Goal: Information Seeking & Learning: Compare options

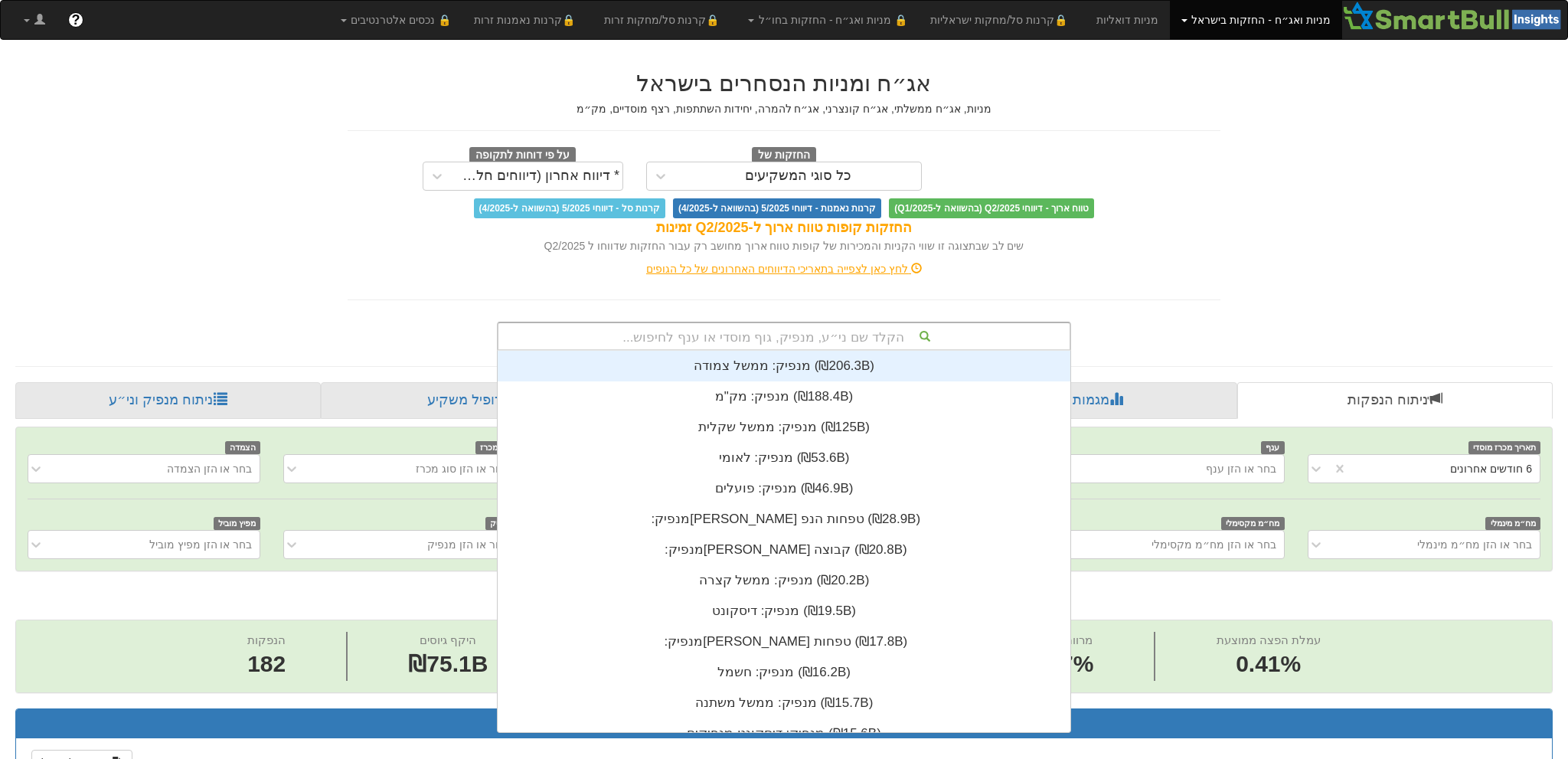
click at [722, 323] on div "הקלד שם ני״ע, מנפיק, גוף מוסדי או ענף לחיפוש..." at bounding box center [784, 336] width 572 height 26
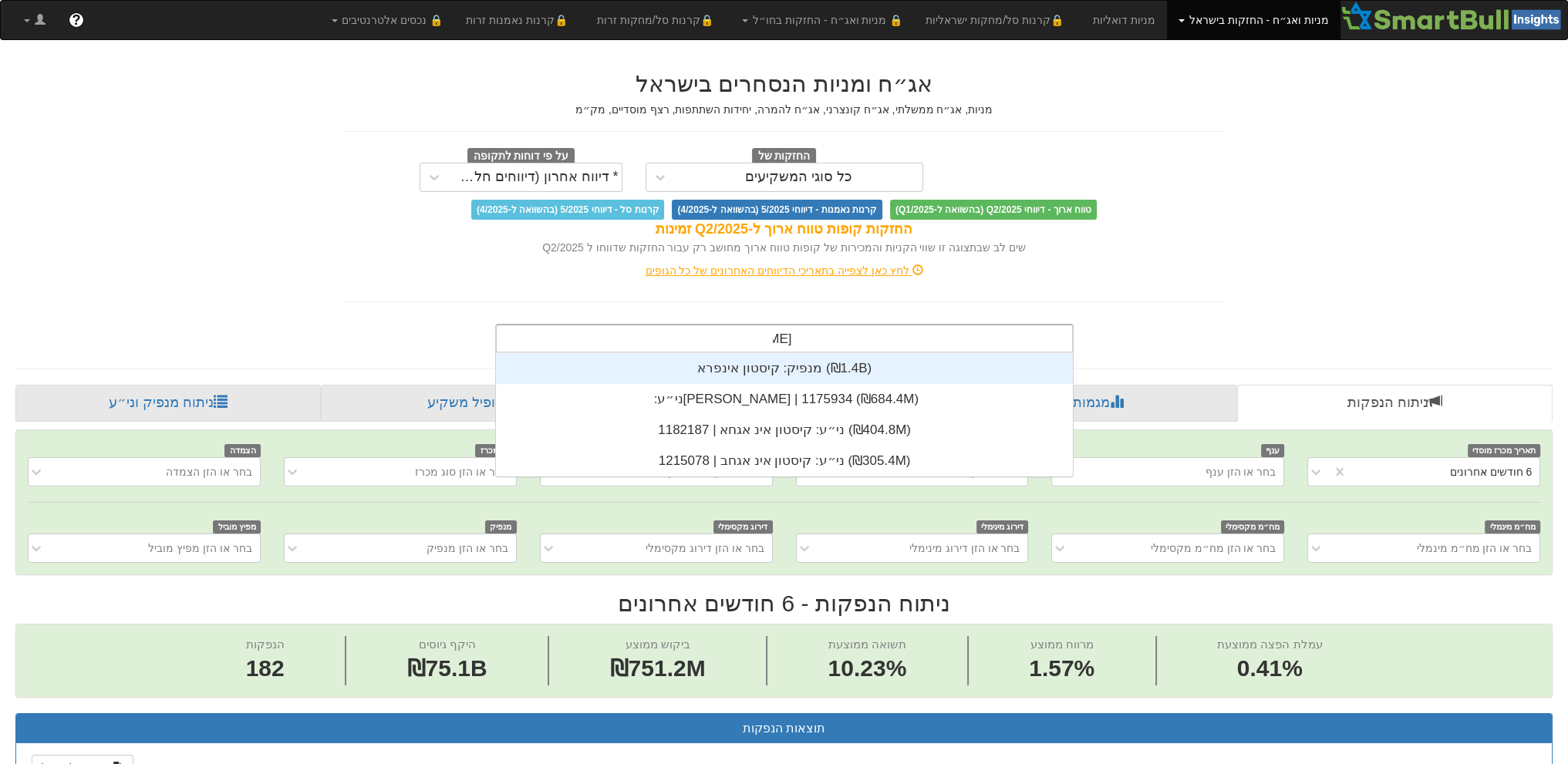
scroll to position [123, 0]
type input "קיסטון"
click at [792, 366] on div "מנפיק: ‏קיסטון אינפרא ‎(₪1.4B)‎" at bounding box center [784, 368] width 577 height 31
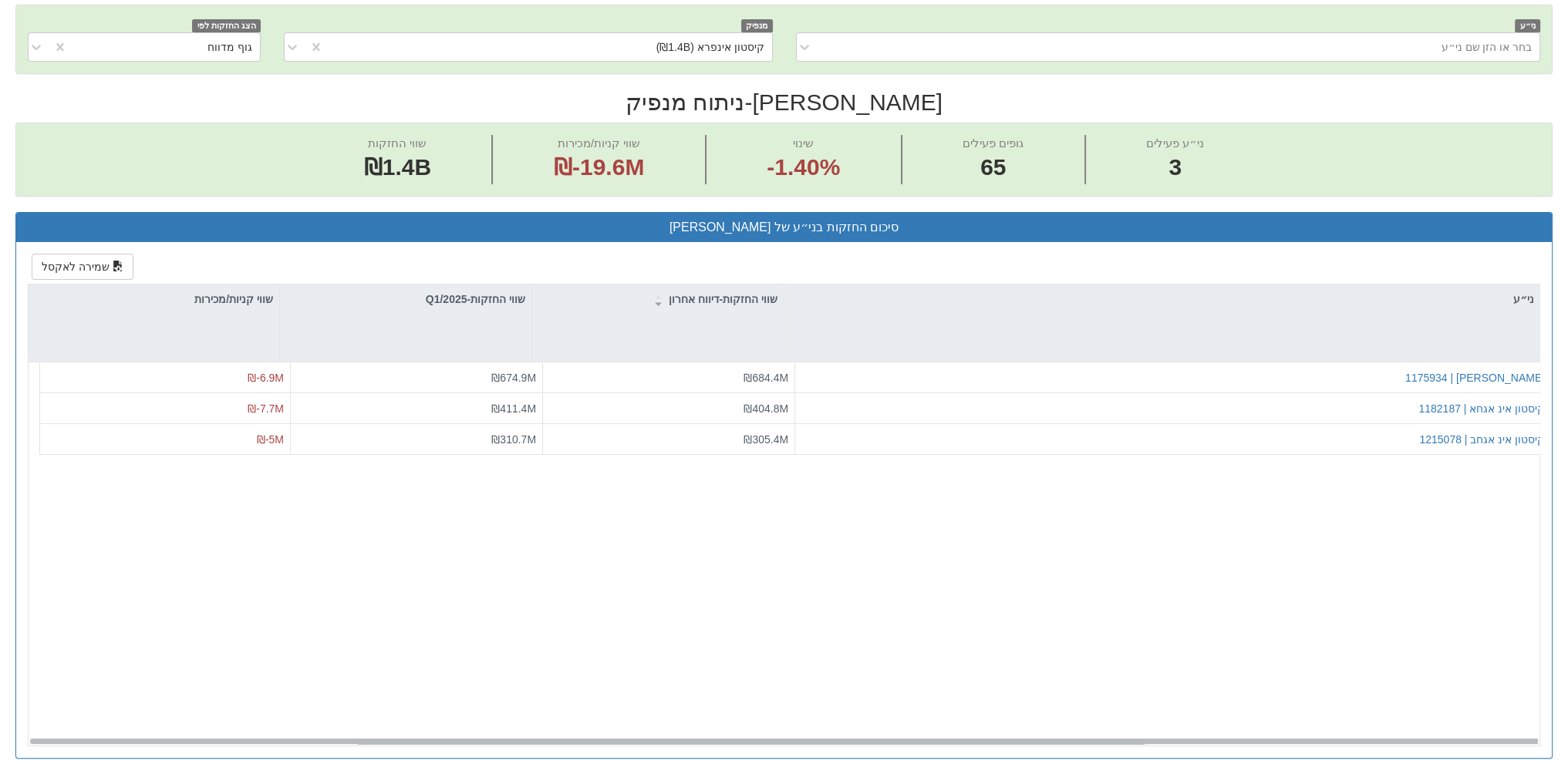
scroll to position [501, 0]
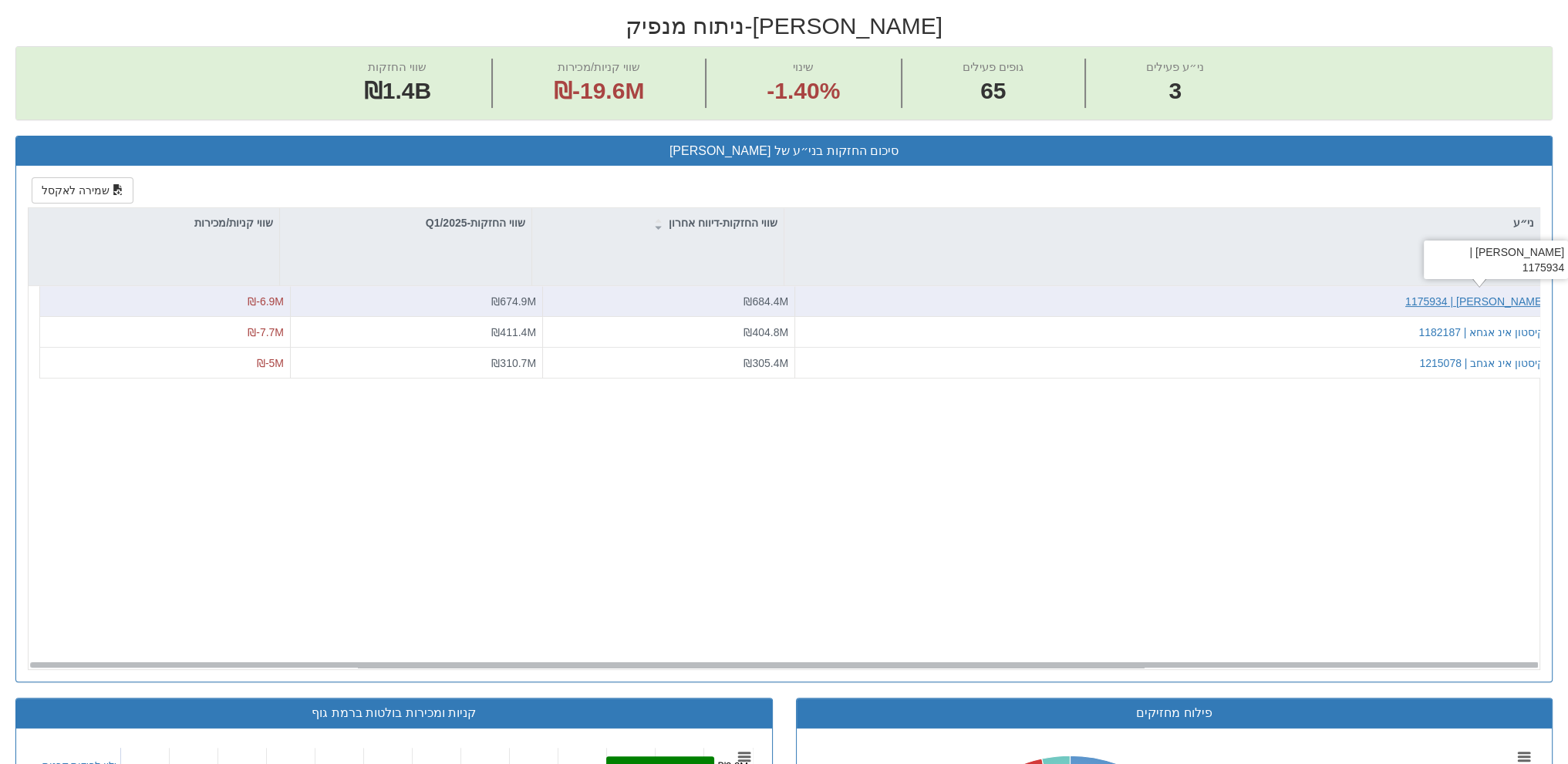
click at [1487, 298] on div "[PERSON_NAME] | 1175934" at bounding box center [1475, 301] width 139 height 16
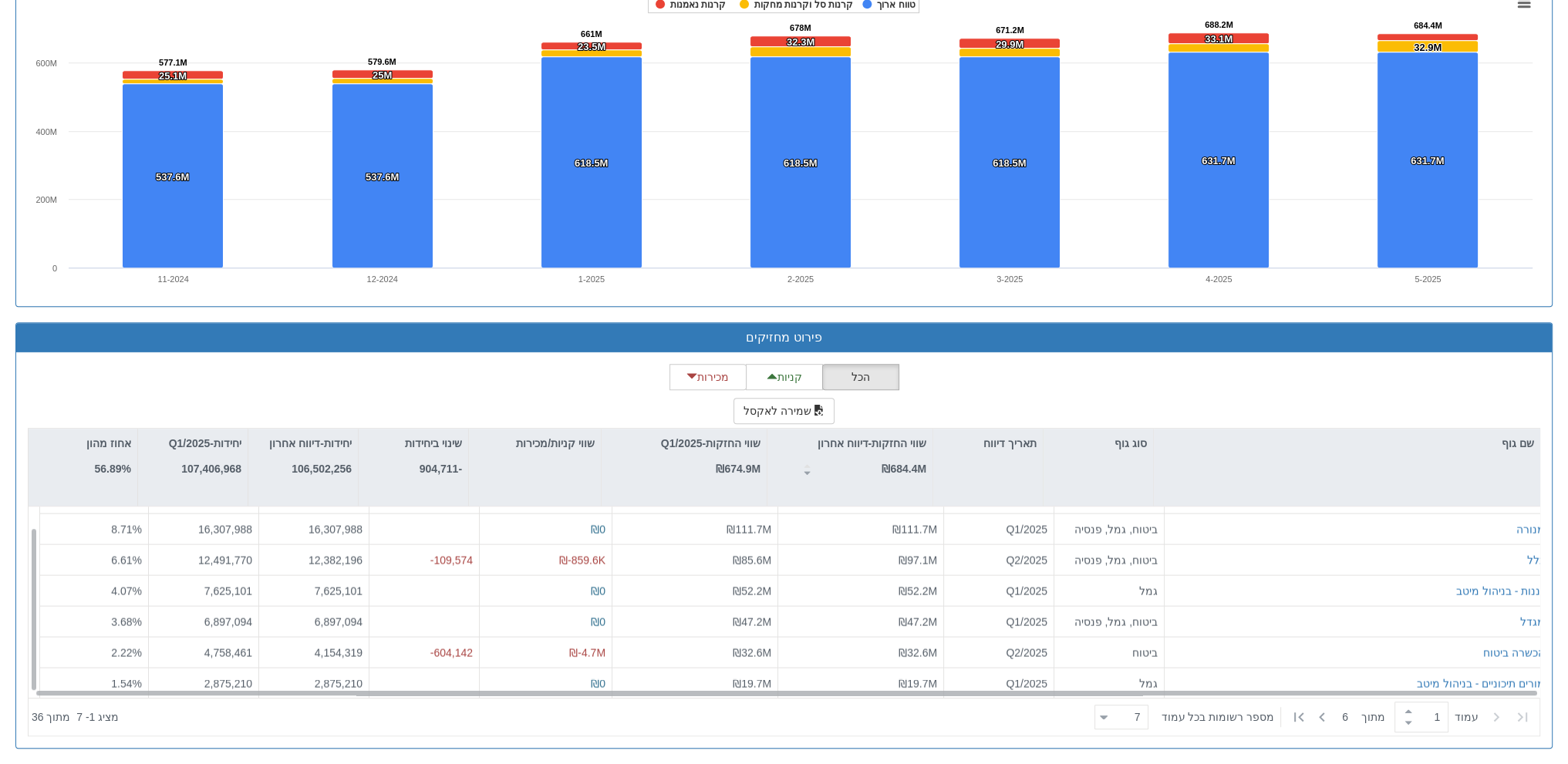
scroll to position [23, 0]
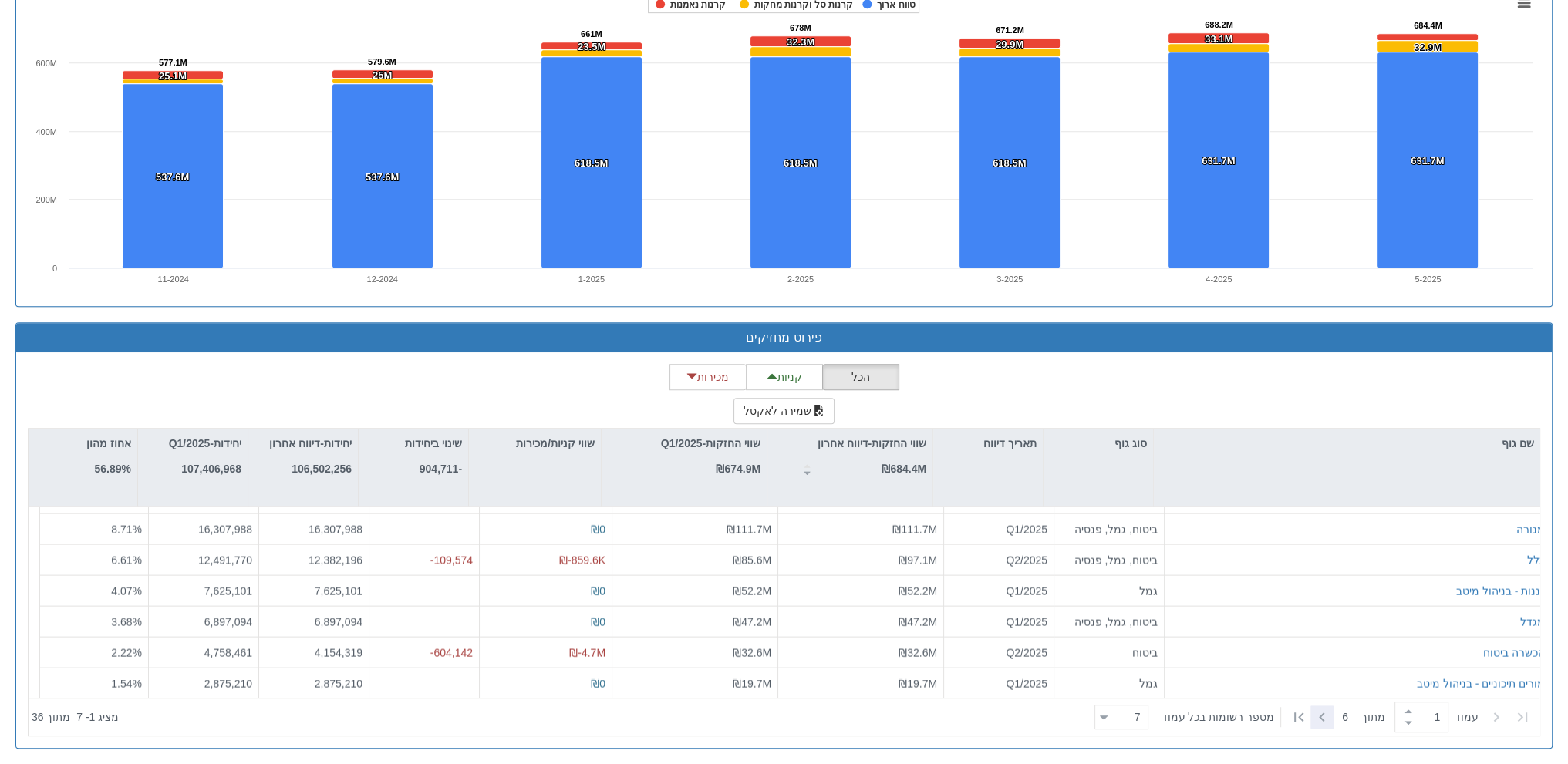
click at [1330, 714] on div at bounding box center [1321, 716] width 23 height 23
type input "2"
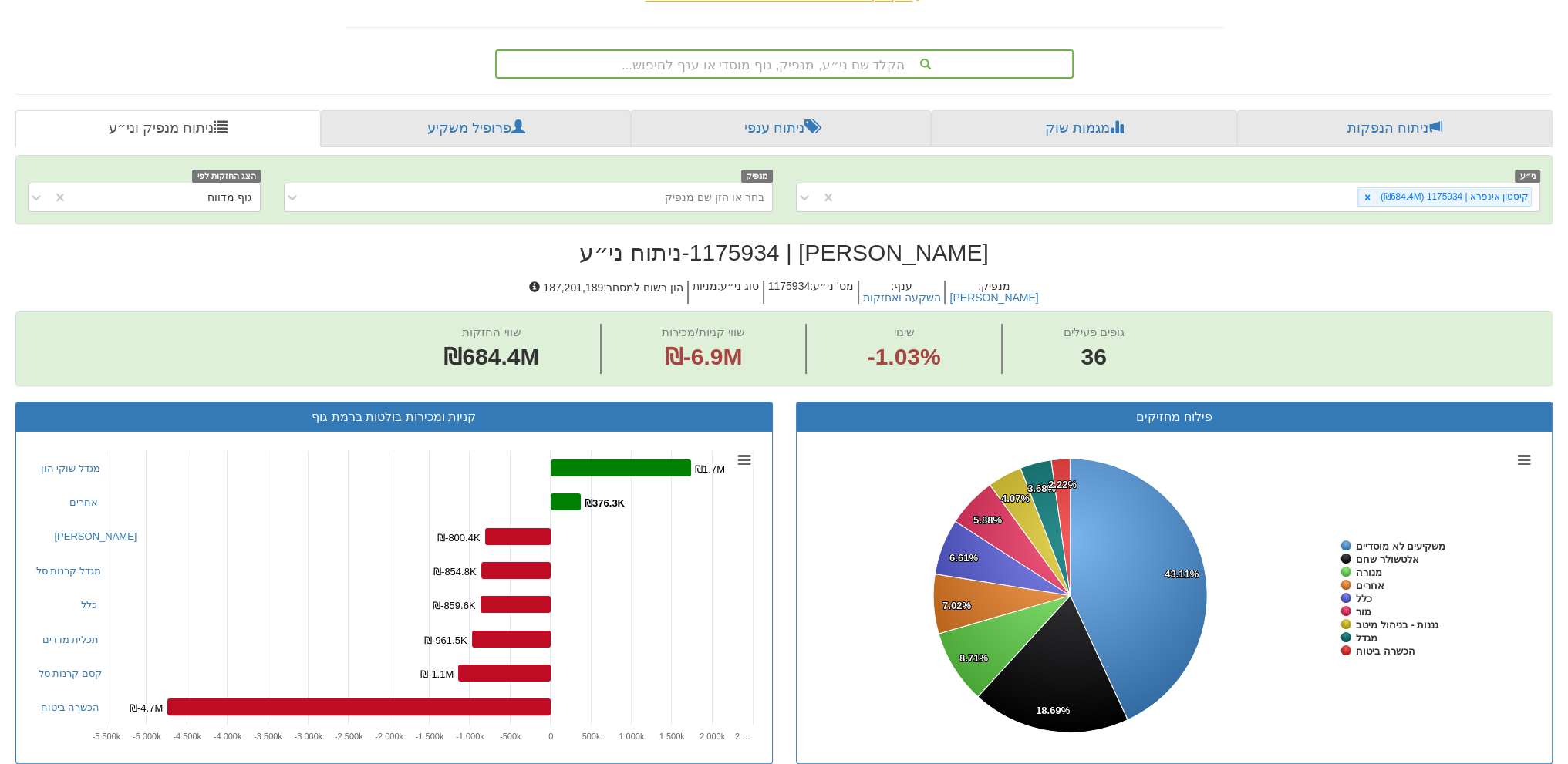
scroll to position [126, 0]
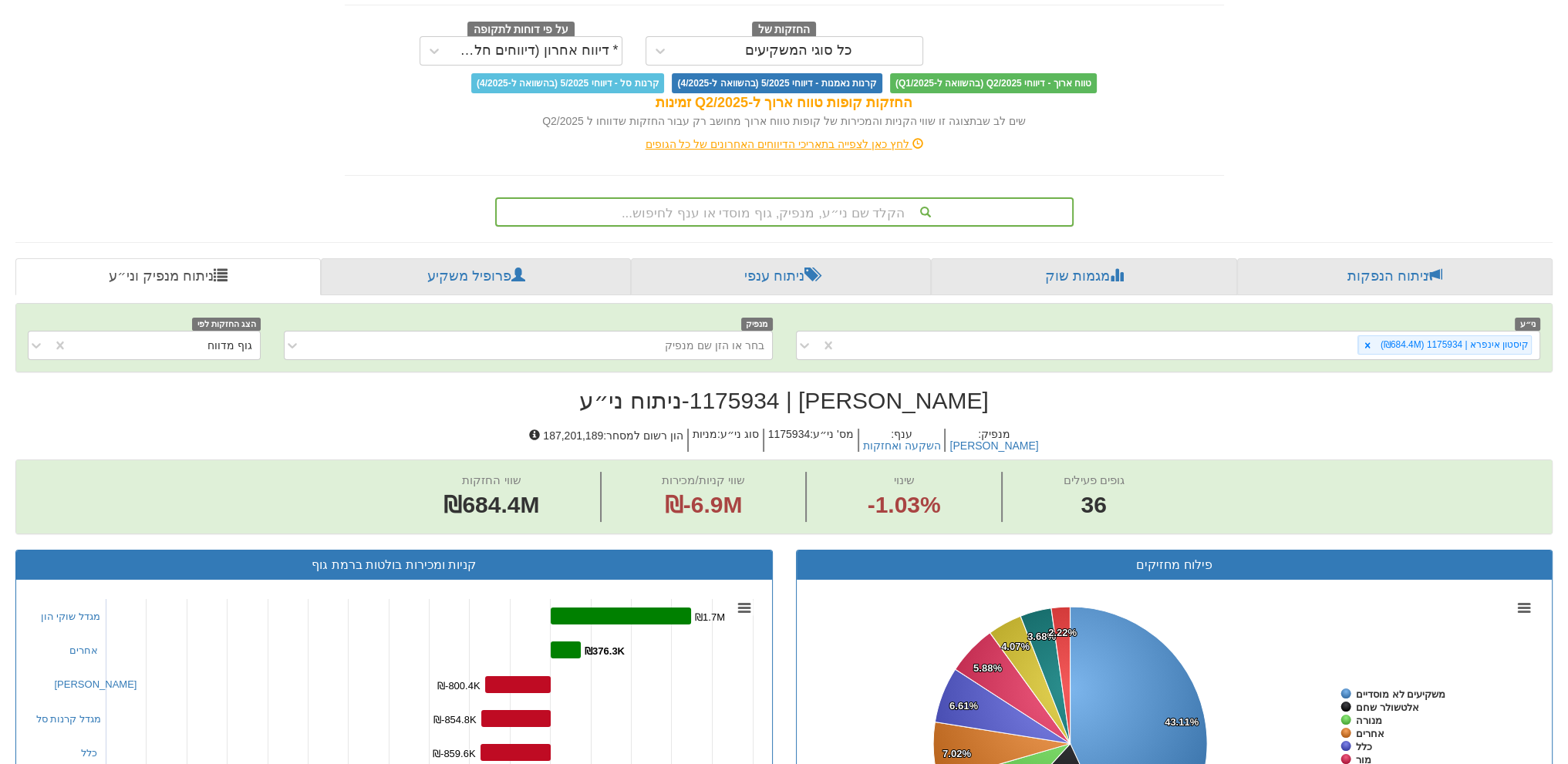
click at [669, 214] on div "הקלד שם ני״ע, מנפיק, גוף מוסדי או ענף לחיפוש..." at bounding box center [784, 212] width 576 height 26
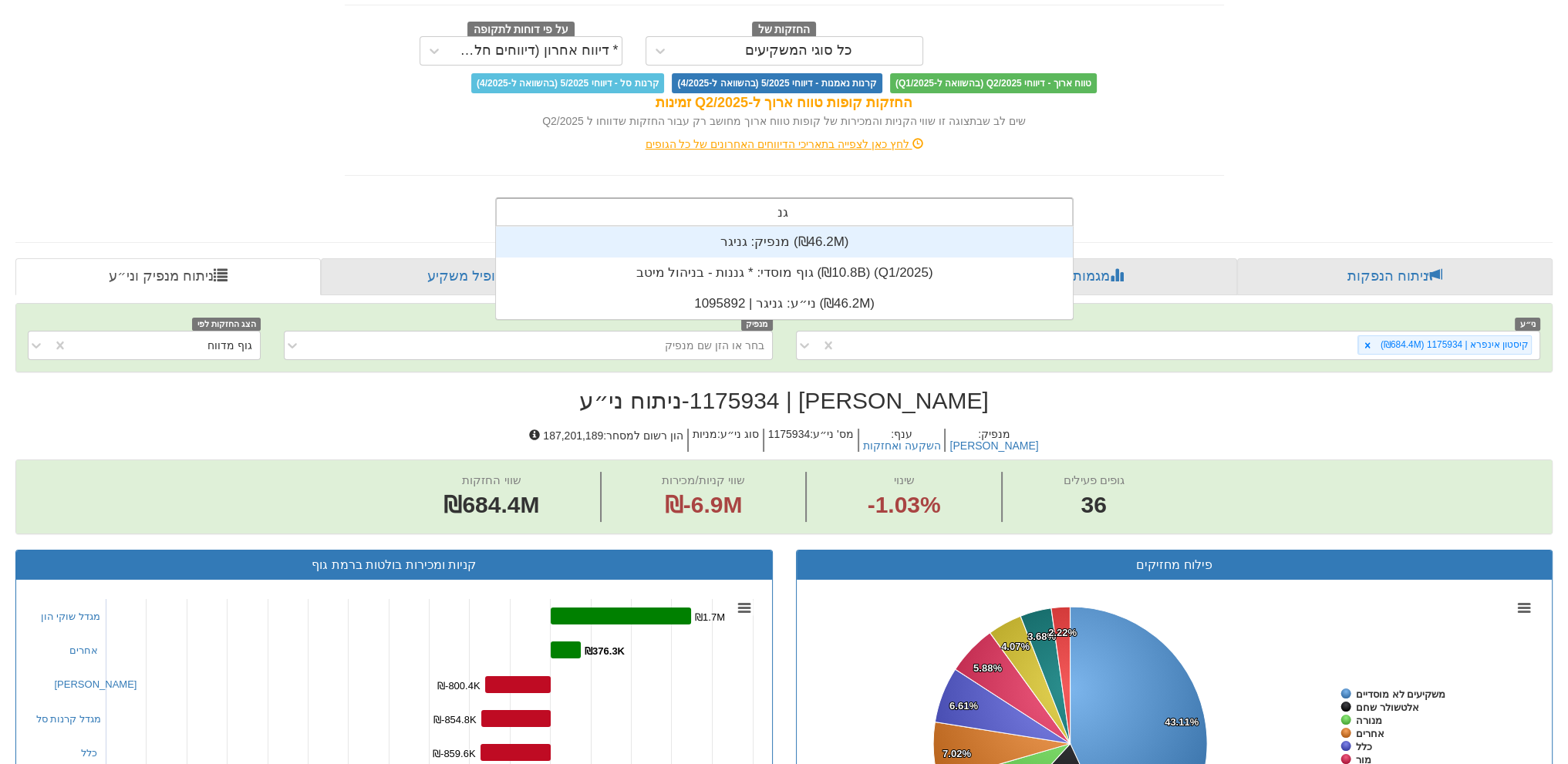
scroll to position [92, 0]
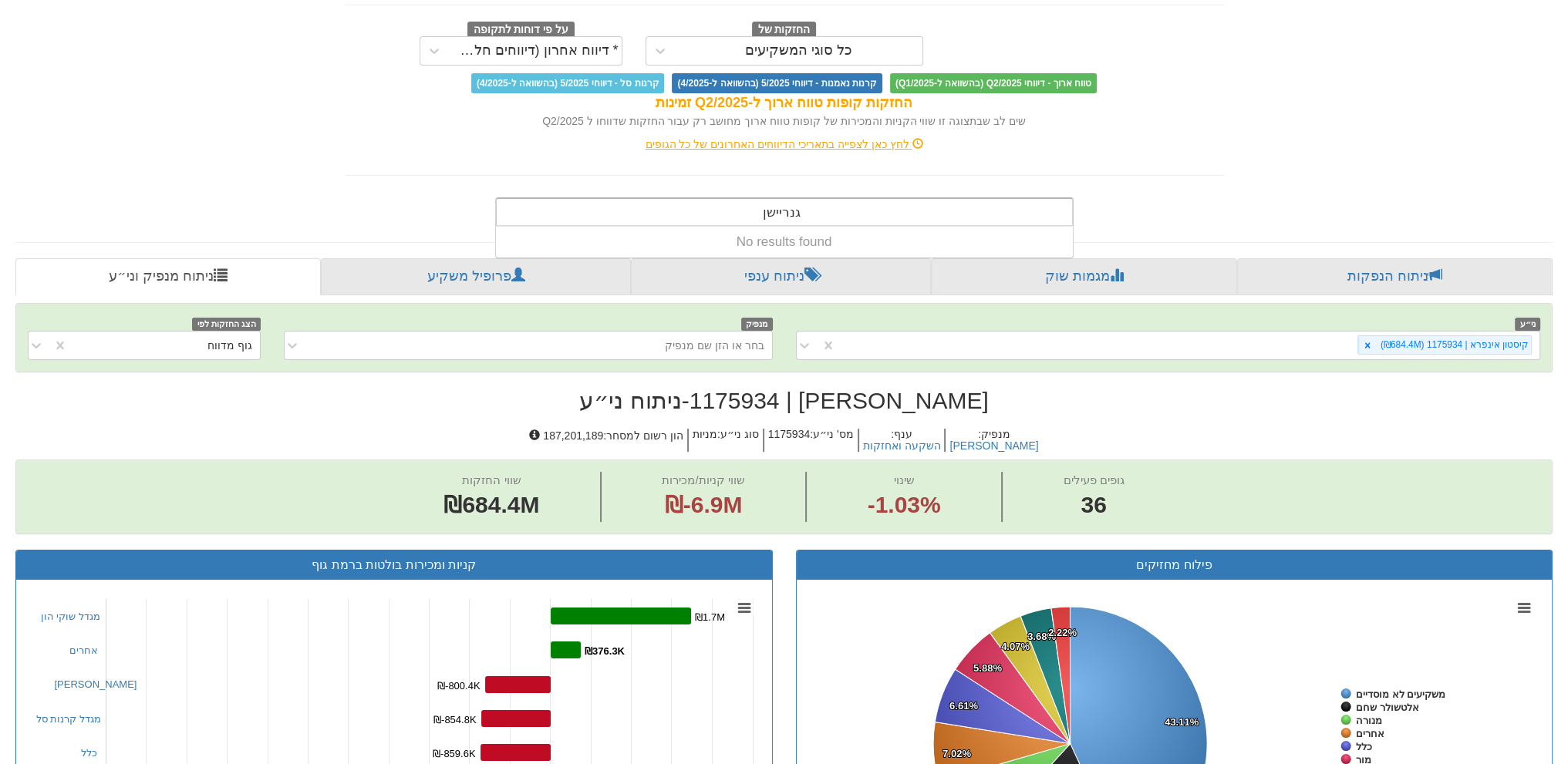
click at [796, 209] on input "גנריישן" at bounding box center [782, 214] width 37 height 31
click at [795, 208] on input "גנריישן" at bounding box center [782, 214] width 37 height 31
type input "ג'נריישן"
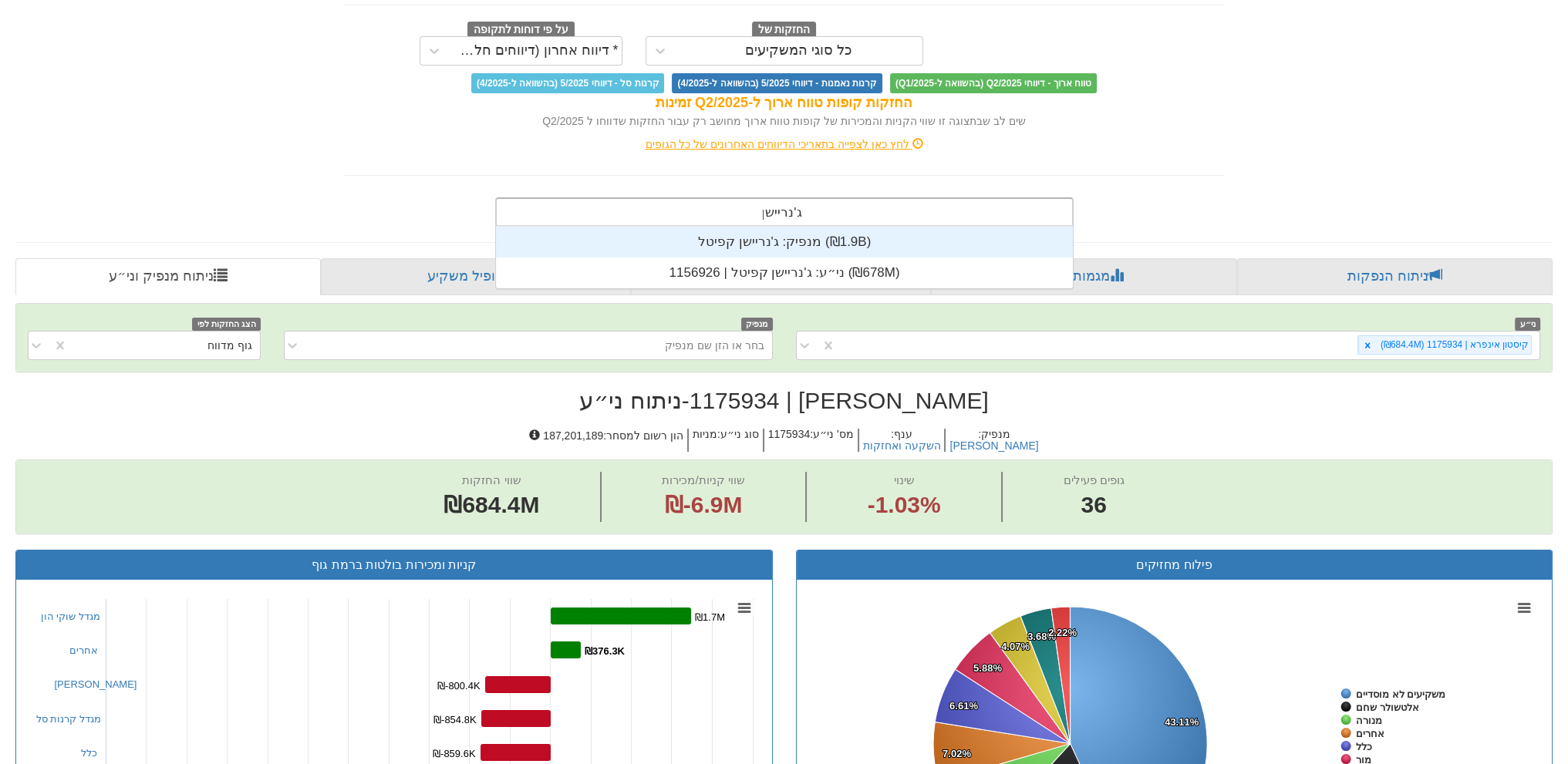
scroll to position [62, 0]
click at [790, 232] on div "מנפיק: ‏ג'נריישן קפיטל ‎(₪1.9B)‎" at bounding box center [784, 242] width 577 height 31
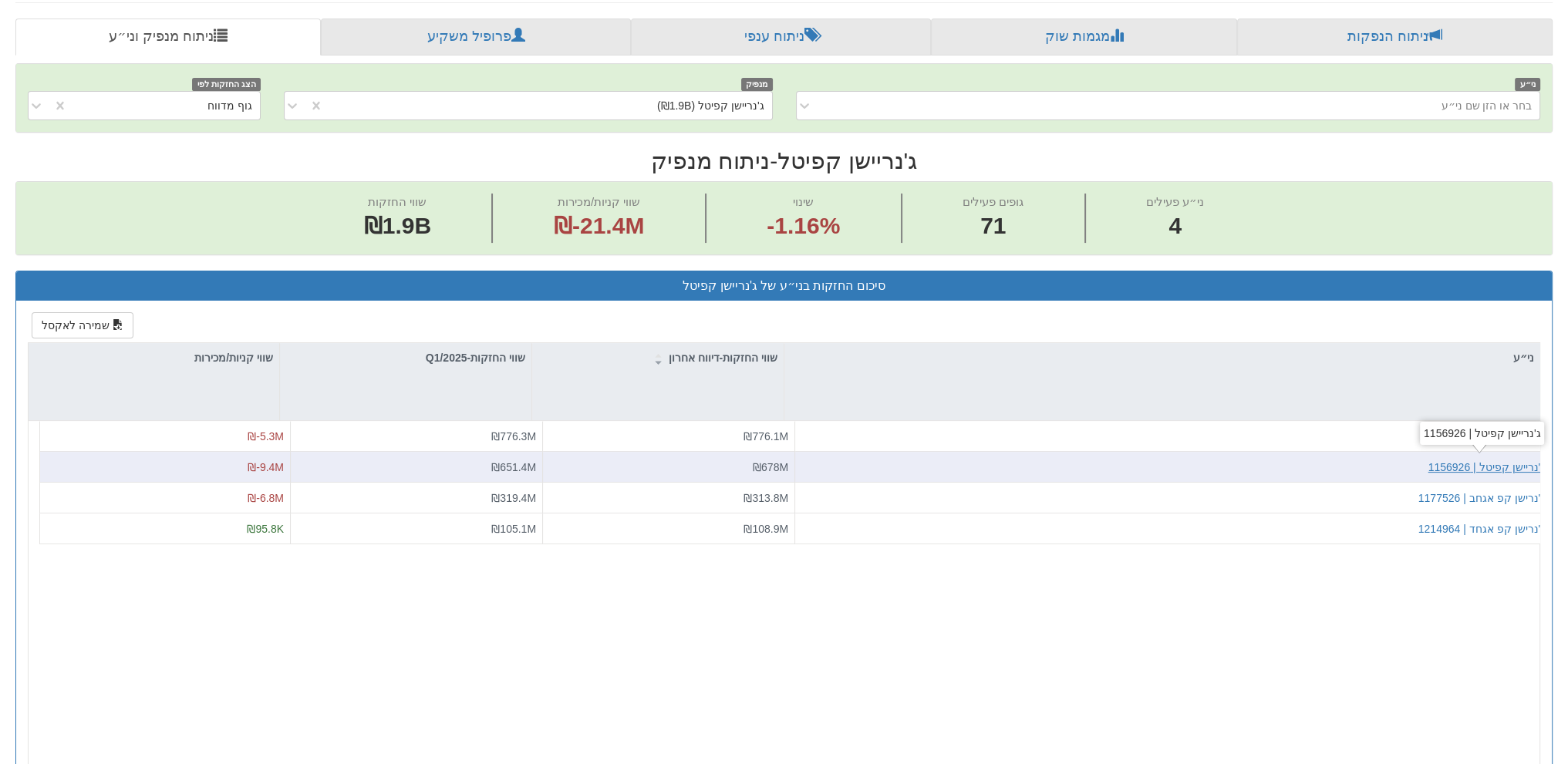
click at [1484, 460] on div "ג'נריישן קפיטל | 1156926" at bounding box center [1486, 467] width 117 height 16
